Goal: Use online tool/utility: Utilize a website feature to perform a specific function

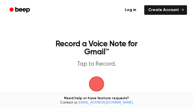
click at [98, 84] on span "button" at bounding box center [96, 84] width 27 height 27
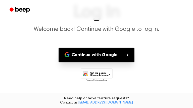
scroll to position [46, 0]
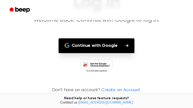
click at [121, 50] on button "Continue with Google" at bounding box center [97, 45] width 76 height 15
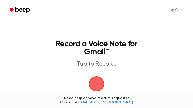
click at [97, 85] on span "button" at bounding box center [96, 84] width 23 height 23
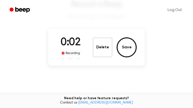
scroll to position [40, 0]
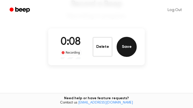
click at [132, 53] on button "Save" at bounding box center [127, 47] width 20 height 20
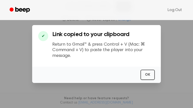
scroll to position [106, 0]
click at [144, 80] on button "OK" at bounding box center [148, 75] width 14 height 10
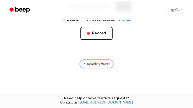
click at [105, 64] on span "Recording History" at bounding box center [98, 64] width 23 height 5
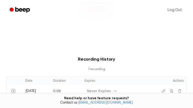
scroll to position [157, 0]
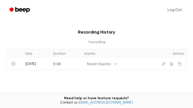
click at [57, 68] on td "0:08" at bounding box center [65, 64] width 31 height 12
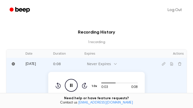
click at [58, 86] on icon at bounding box center [58, 86] width 1 height 2
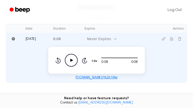
scroll to position [182, 0]
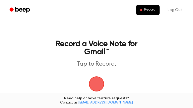
click at [96, 87] on span "button" at bounding box center [97, 84] width 14 height 14
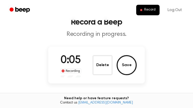
scroll to position [22, 0]
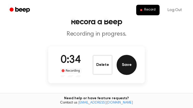
click at [128, 69] on button "Save" at bounding box center [127, 65] width 20 height 20
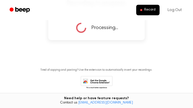
scroll to position [48, 0]
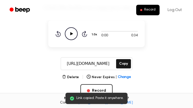
click at [73, 35] on icon "Play Audio" at bounding box center [71, 33] width 13 height 13
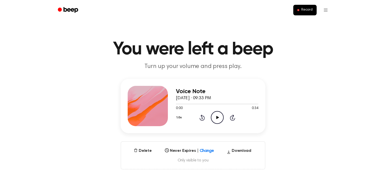
click at [219, 124] on circle at bounding box center [217, 117] width 12 height 12
click at [221, 119] on icon "Play Audio" at bounding box center [217, 117] width 13 height 13
